Goal: Entertainment & Leisure: Consume media (video, audio)

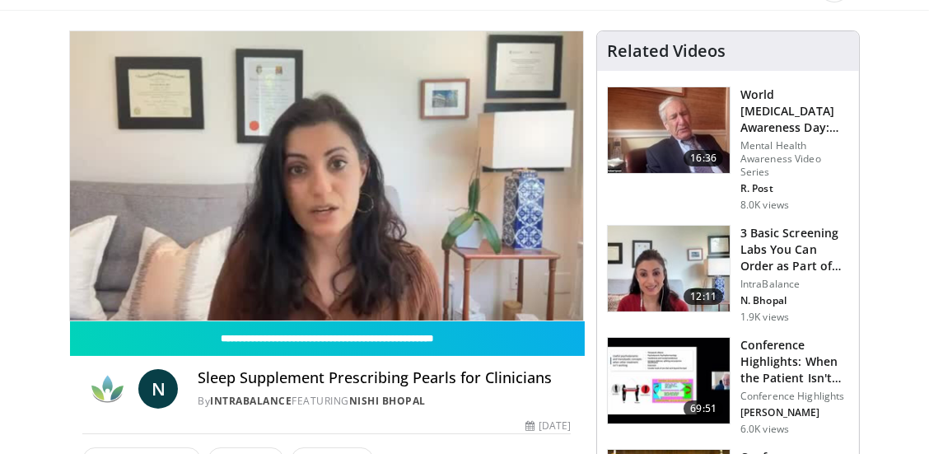
scroll to position [96, 0]
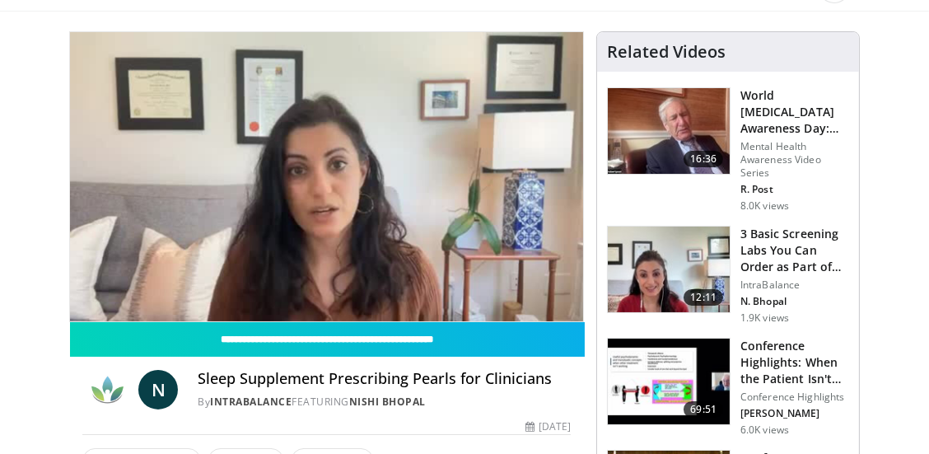
click at [372, 245] on div "10 seconds Tap to unmute" at bounding box center [326, 176] width 513 height 289
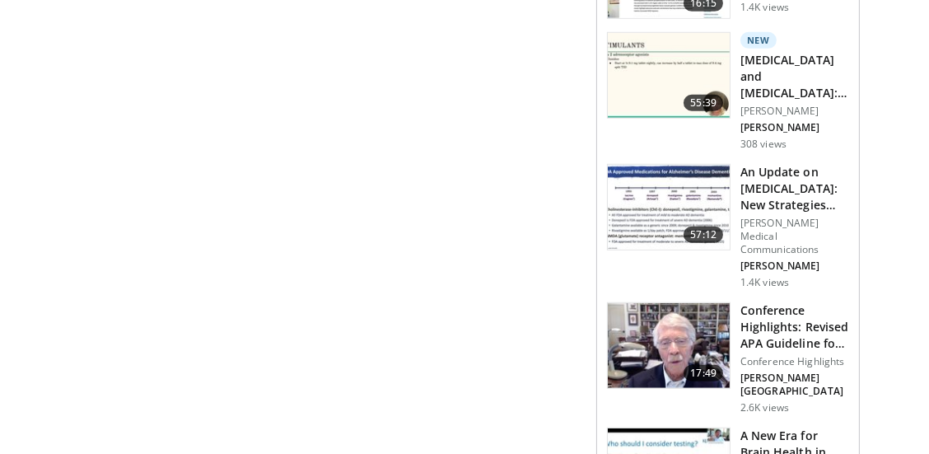
scroll to position [1407, 0]
click at [773, 197] on h3 "An Update on Alzheimer's Disease: New Strategies Across the Disease …" at bounding box center [795, 188] width 109 height 49
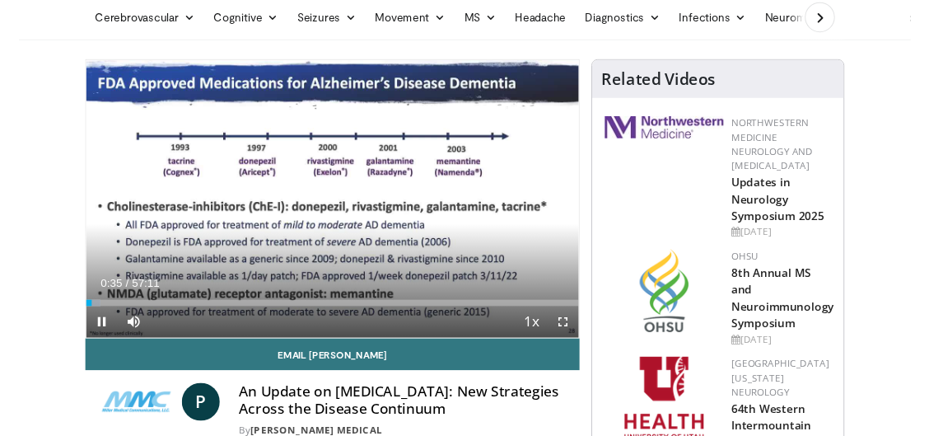
scroll to position [65, 0]
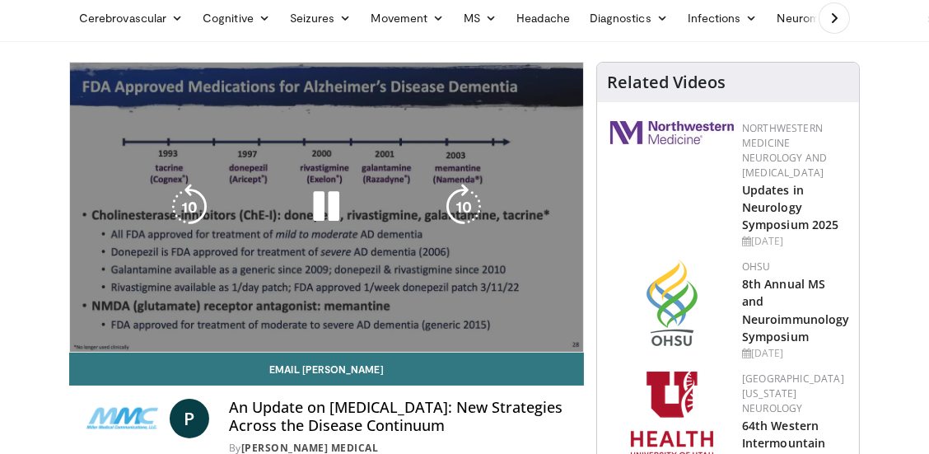
click at [326, 203] on icon "Video Player" at bounding box center [326, 207] width 46 height 46
